Goal: Find contact information: Find contact information

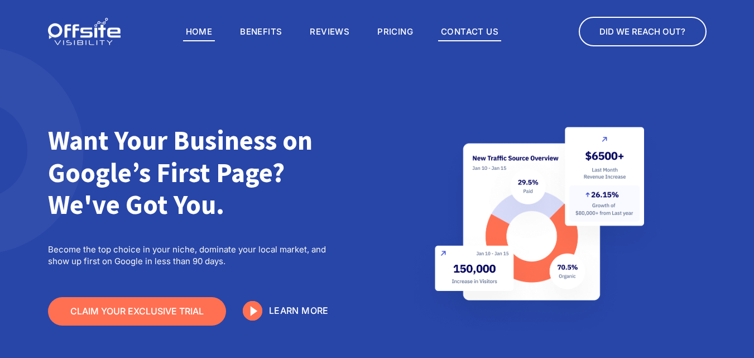
click at [476, 28] on link "Contact Us" at bounding box center [469, 31] width 63 height 19
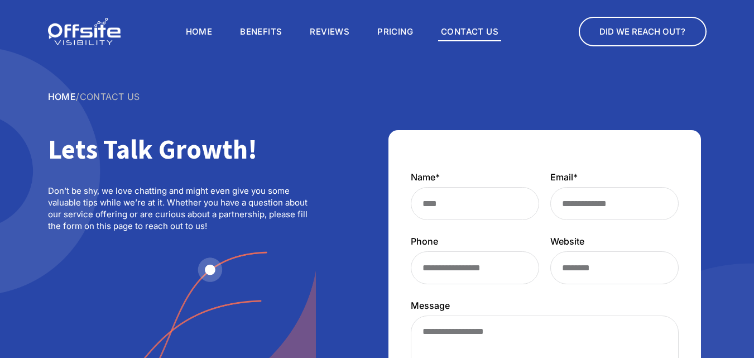
click at [59, 37] on img at bounding box center [84, 32] width 73 height 28
